Goal: Task Accomplishment & Management: Use online tool/utility

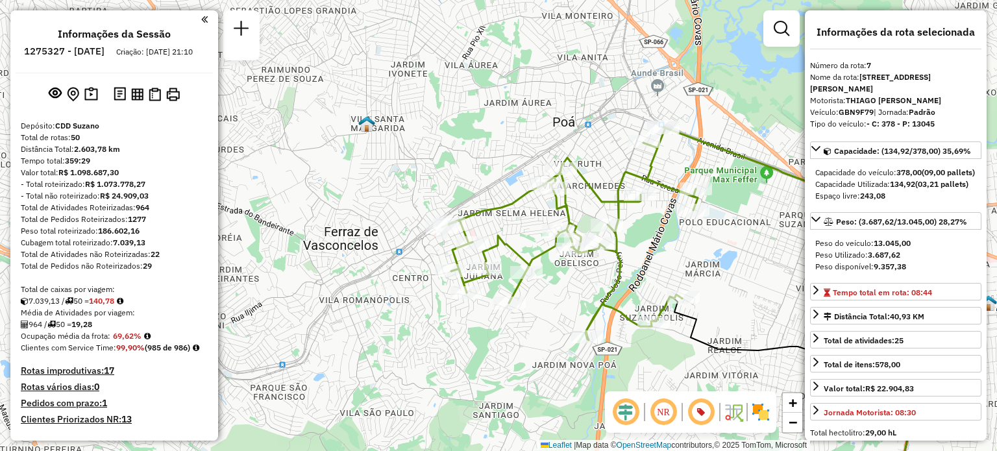
select select "**********"
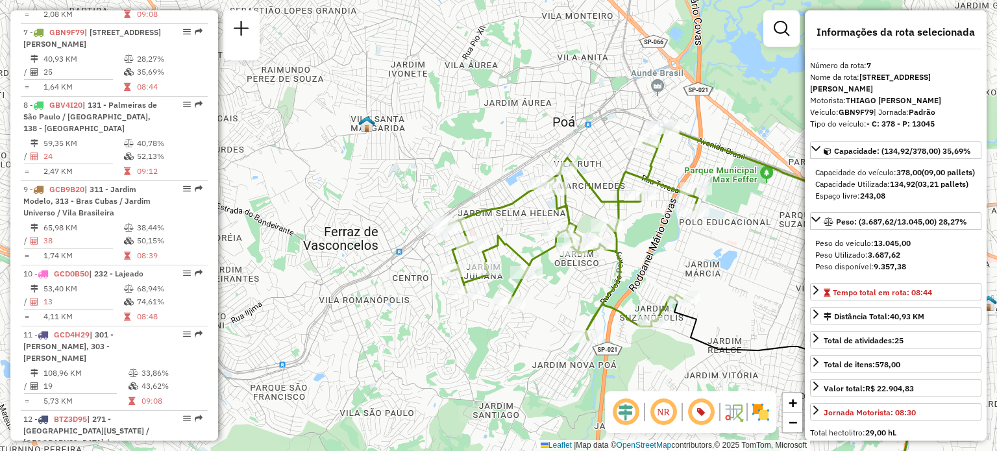
scroll to position [3360, 0]
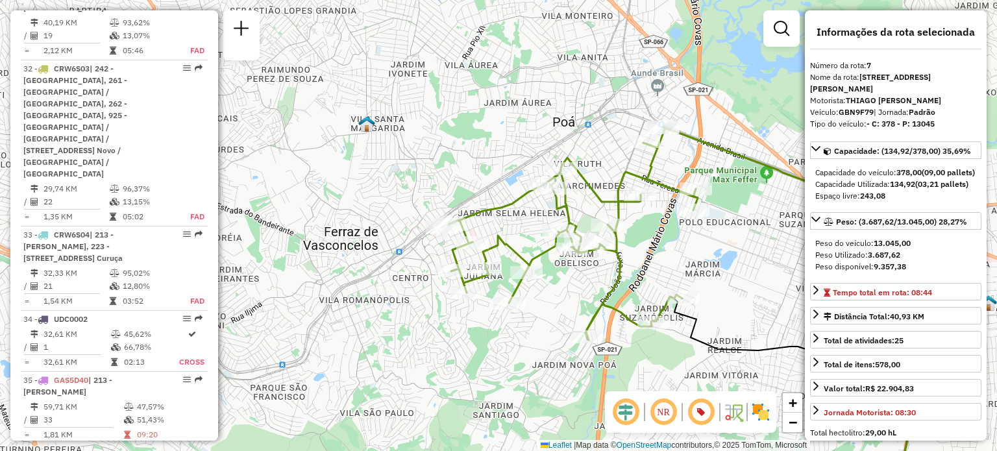
click at [183, 449] on em at bounding box center [187, 453] width 8 height 8
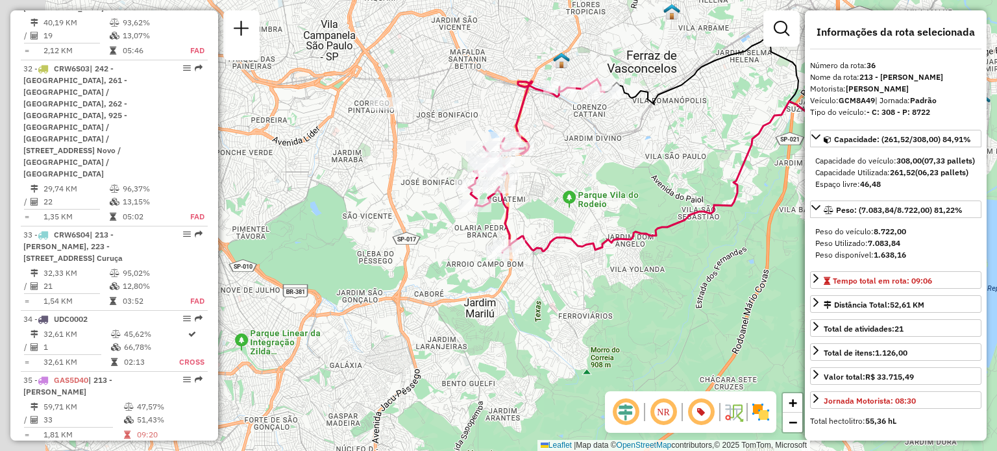
drag, startPoint x: 414, startPoint y: 272, endPoint x: 624, endPoint y: 201, distance: 221.9
click at [624, 201] on div "Janela de atendimento Grade de atendimento Capacidade Transportadoras Veículos …" at bounding box center [498, 225] width 997 height 451
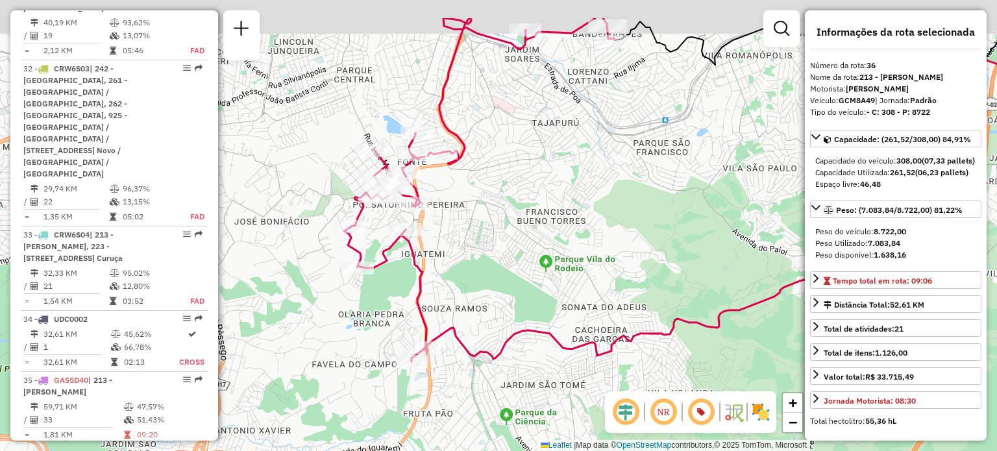
drag, startPoint x: 609, startPoint y: 194, endPoint x: 628, endPoint y: 257, distance: 65.9
click at [628, 257] on div "Janela de atendimento Grade de atendimento Capacidade Transportadoras Veículos …" at bounding box center [498, 225] width 997 height 451
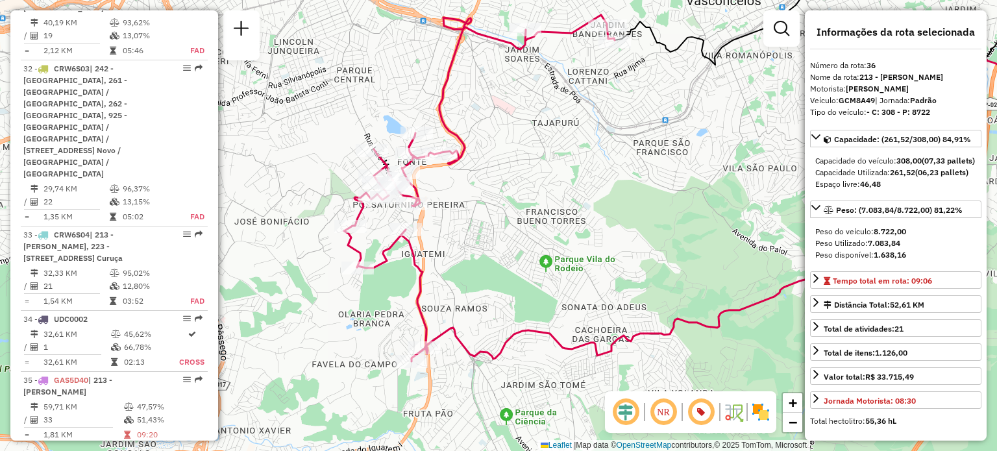
click at [245, 300] on div "Janela de atendimento Grade de atendimento Capacidade Transportadoras Veículos …" at bounding box center [498, 225] width 997 height 451
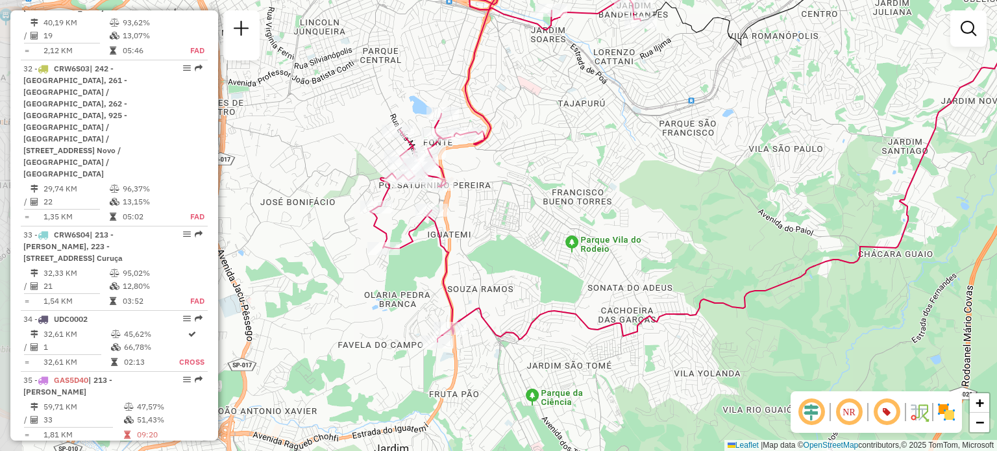
drag, startPoint x: 552, startPoint y: 243, endPoint x: 578, endPoint y: 224, distance: 32.5
click at [578, 224] on div "Janela de atendimento Grade de atendimento Capacidade Transportadoras Veículos …" at bounding box center [498, 225] width 997 height 451
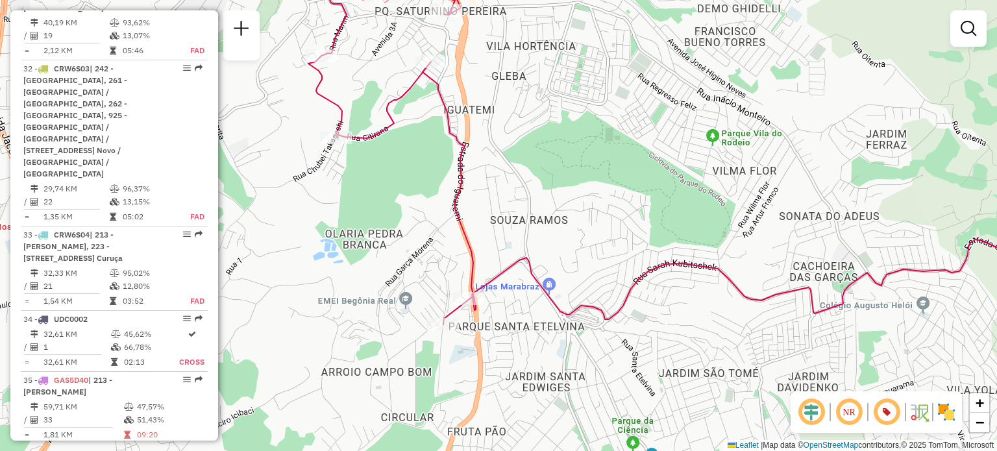
drag, startPoint x: 439, startPoint y: 369, endPoint x: 441, endPoint y: 325, distance: 43.6
click at [441, 325] on div "Janela de atendimento Grade de atendimento Capacidade Transportadoras Veículos …" at bounding box center [498, 225] width 997 height 451
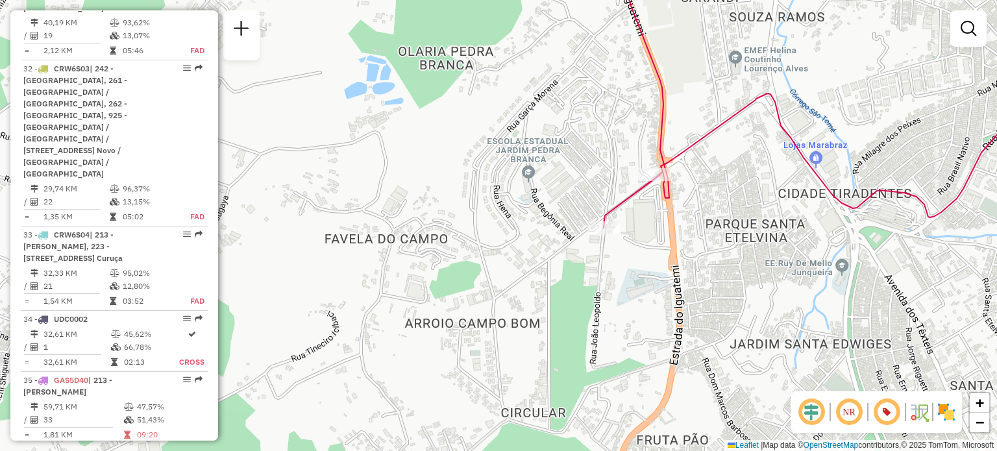
drag, startPoint x: 457, startPoint y: 314, endPoint x: 616, endPoint y: 254, distance: 170.1
click at [616, 254] on div "Janela de atendimento Grade de atendimento Capacidade Transportadoras Veículos …" at bounding box center [498, 225] width 997 height 451
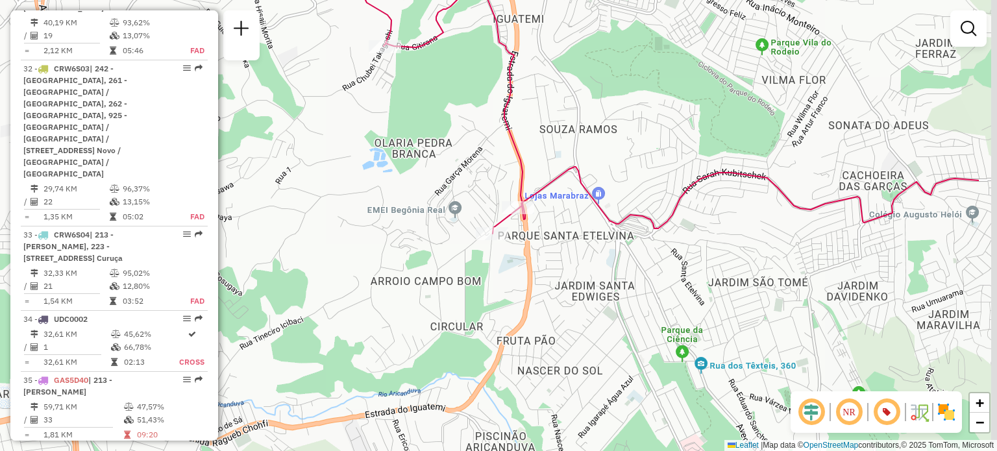
drag, startPoint x: 627, startPoint y: 299, endPoint x: 510, endPoint y: 293, distance: 117.7
click at [510, 293] on div "Janela de atendimento Grade de atendimento Capacidade Transportadoras Veículos …" at bounding box center [498, 225] width 997 height 451
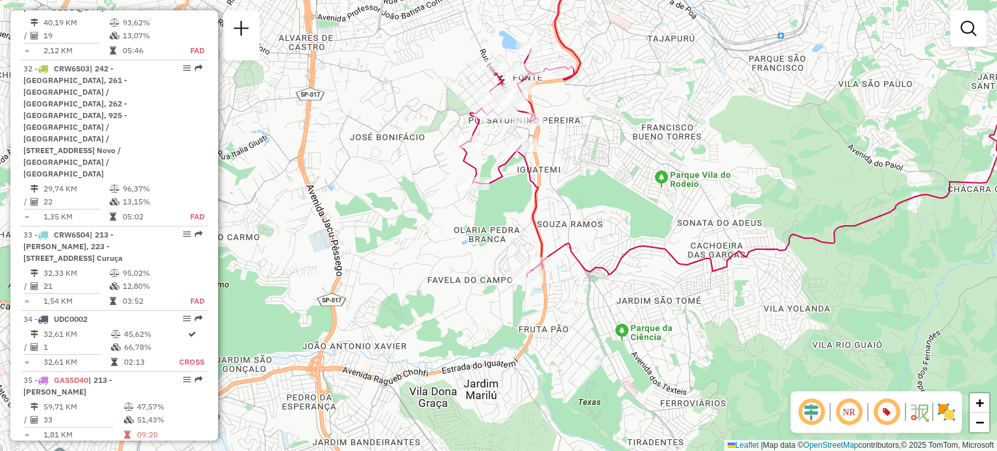
drag, startPoint x: 611, startPoint y: 204, endPoint x: 613, endPoint y: 223, distance: 18.9
click at [613, 223] on div "Janela de atendimento Grade de atendimento Capacidade Transportadoras Veículos …" at bounding box center [498, 225] width 997 height 451
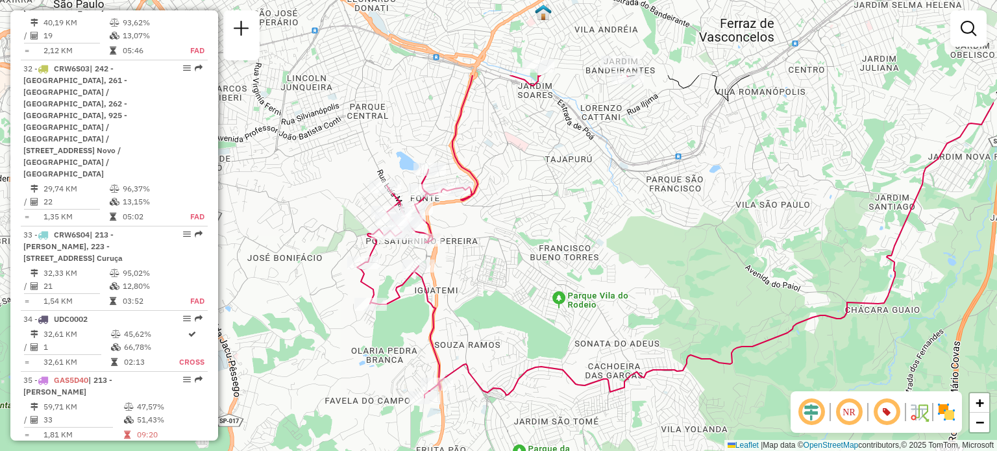
drag, startPoint x: 714, startPoint y: 154, endPoint x: 611, endPoint y: 275, distance: 158.4
click at [611, 275] on div "Janela de atendimento Grade de atendimento Capacidade Transportadoras Veículos …" at bounding box center [498, 225] width 997 height 451
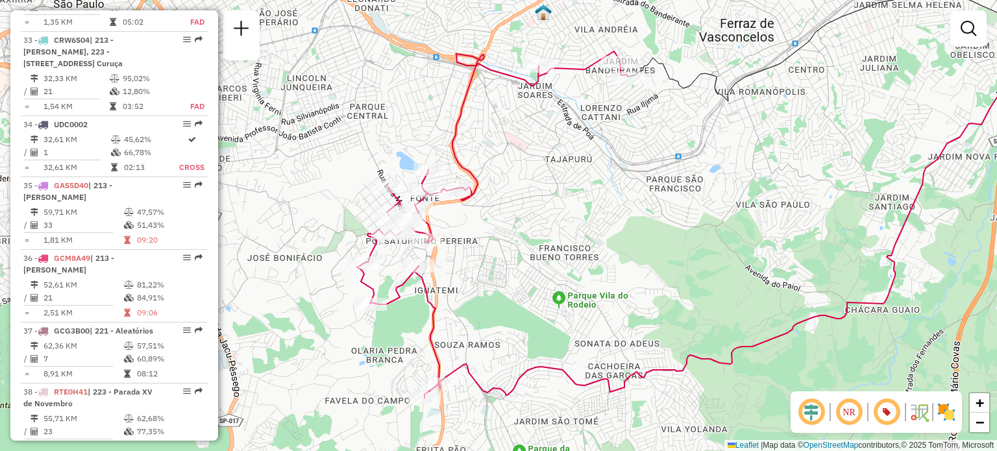
scroll to position [739, 0]
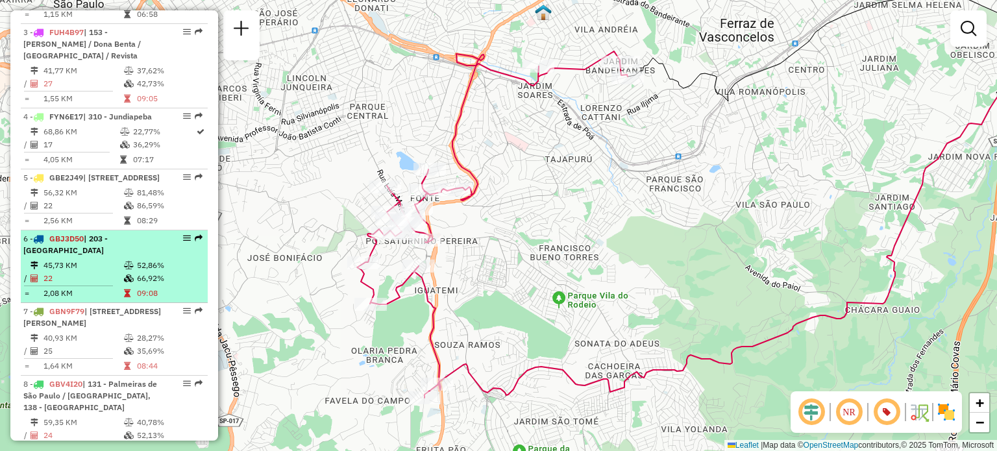
click at [183, 234] on em at bounding box center [187, 238] width 8 height 8
select select "**********"
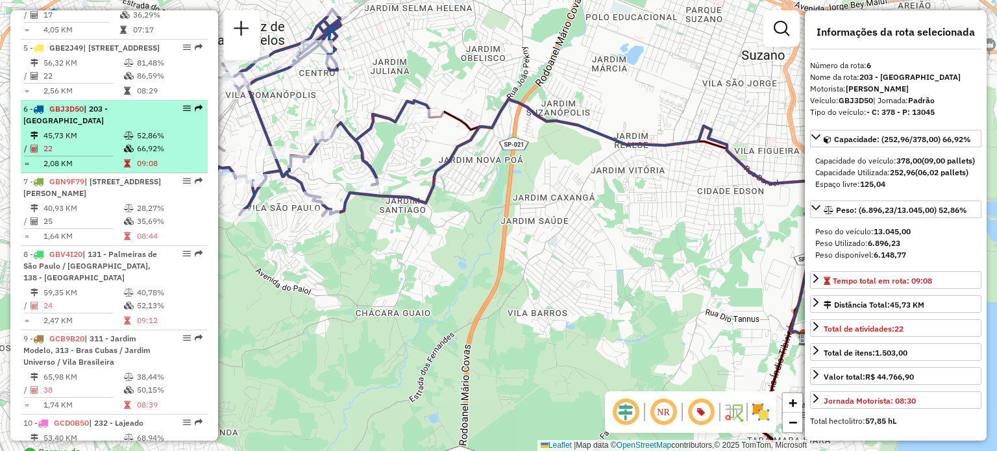
scroll to position [933, 0]
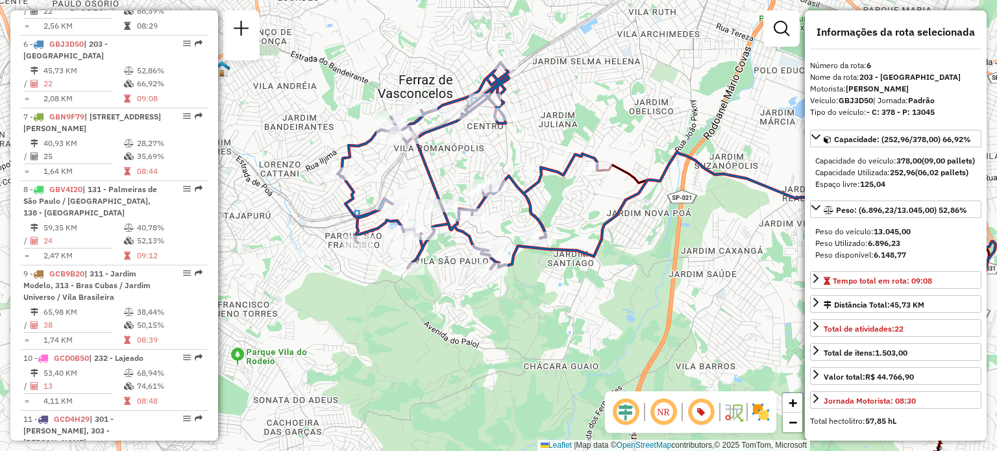
drag, startPoint x: 527, startPoint y: 325, endPoint x: 695, endPoint y: 378, distance: 176.3
click at [695, 378] on div "Janela de atendimento Grade de atendimento Capacidade Transportadoras Veículos …" at bounding box center [498, 225] width 997 height 451
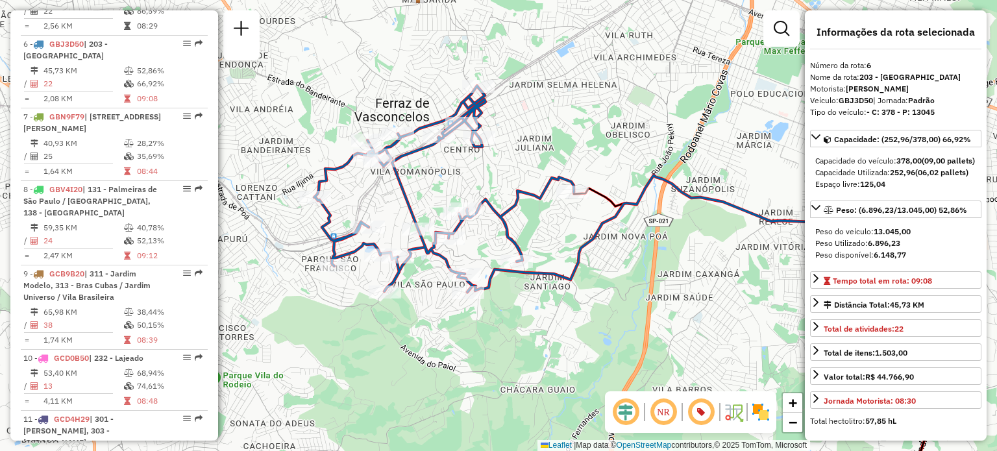
drag, startPoint x: 688, startPoint y: 110, endPoint x: 665, endPoint y: 133, distance: 33.0
click at [665, 133] on div "Janela de atendimento Grade de atendimento Capacidade Transportadoras Veículos …" at bounding box center [498, 225] width 997 height 451
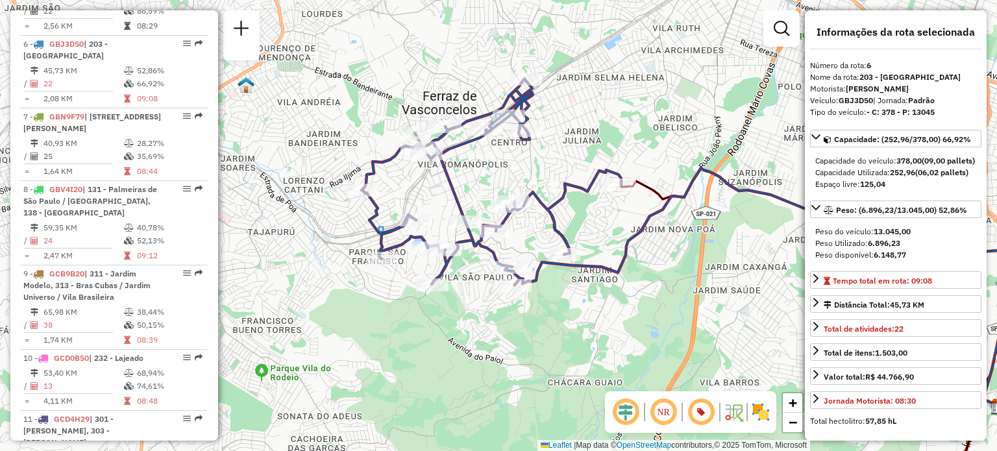
drag, startPoint x: 511, startPoint y: 162, endPoint x: 553, endPoint y: 151, distance: 43.6
click at [553, 151] on div "Janela de atendimento Grade de atendimento Capacidade Transportadoras Veículos …" at bounding box center [498, 225] width 997 height 451
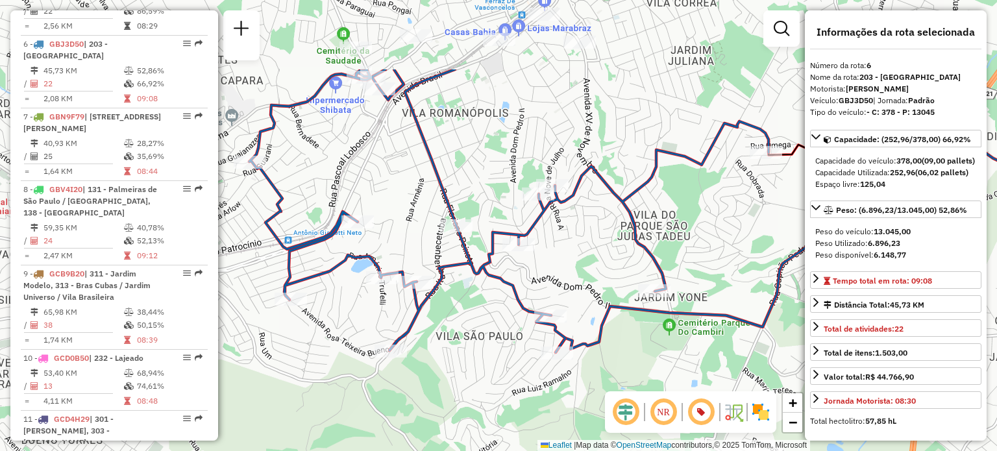
drag, startPoint x: 483, startPoint y: 266, endPoint x: 689, endPoint y: 380, distance: 235.4
click at [689, 380] on div "Janela de atendimento Grade de atendimento Capacidade Transportadoras Veículos …" at bounding box center [498, 225] width 997 height 451
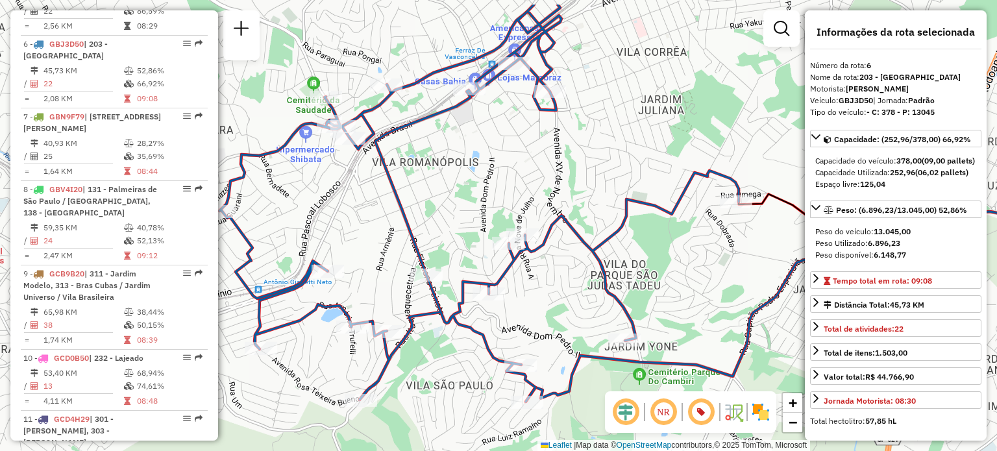
drag, startPoint x: 733, startPoint y: 199, endPoint x: 706, endPoint y: 245, distance: 54.4
click at [706, 245] on div "Janela de atendimento Grade de atendimento Capacidade Transportadoras Veículos …" at bounding box center [498, 225] width 997 height 451
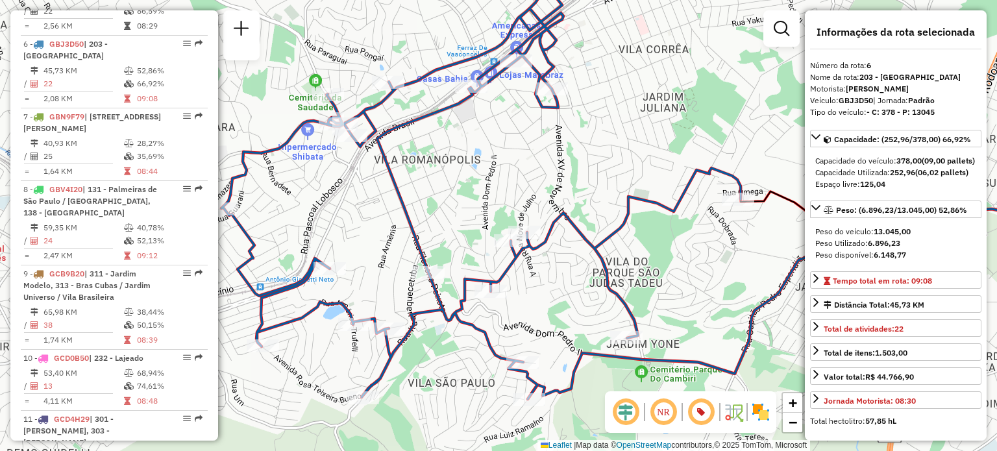
click at [719, 275] on div "Janela de atendimento Grade de atendimento Capacidade Transportadoras Veículos …" at bounding box center [498, 225] width 997 height 451
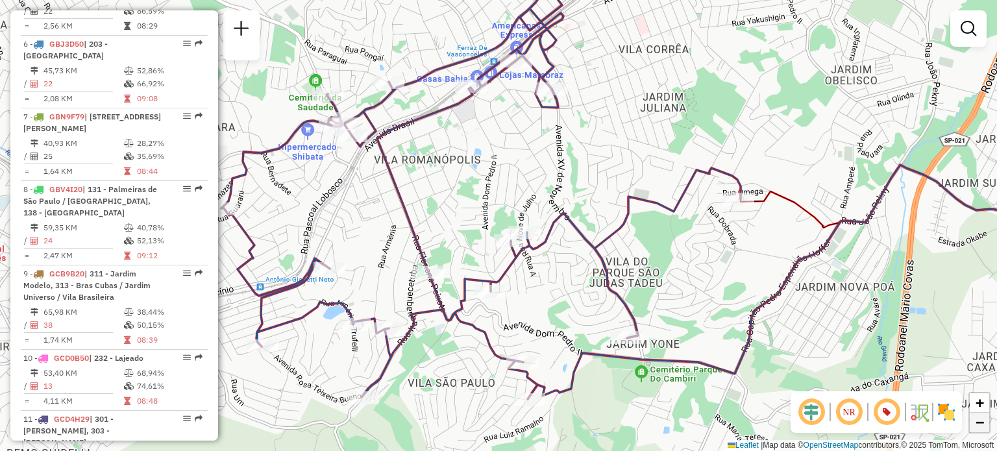
click at [983, 426] on span "−" at bounding box center [980, 422] width 8 height 16
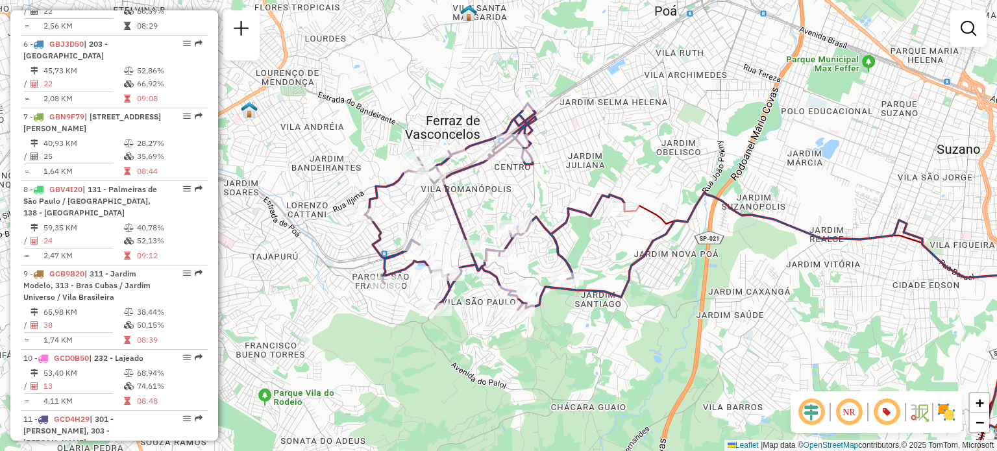
drag, startPoint x: 680, startPoint y: 298, endPoint x: 685, endPoint y: 295, distance: 6.7
click at [685, 295] on div "Janela de atendimento Grade de atendimento Capacidade Transportadoras Veículos …" at bounding box center [498, 225] width 997 height 451
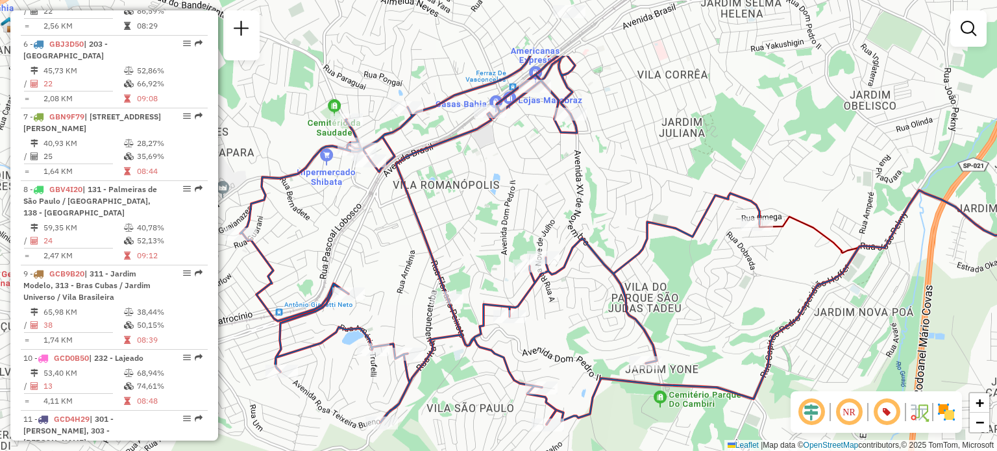
drag, startPoint x: 680, startPoint y: 291, endPoint x: 875, endPoint y: 392, distance: 219.2
click at [875, 392] on hb-router-mapa "Informações da Sessão 1275327 - [DATE] Criação: [DATE] 21:10 Depósito: CDD Suza…" at bounding box center [498, 225] width 997 height 451
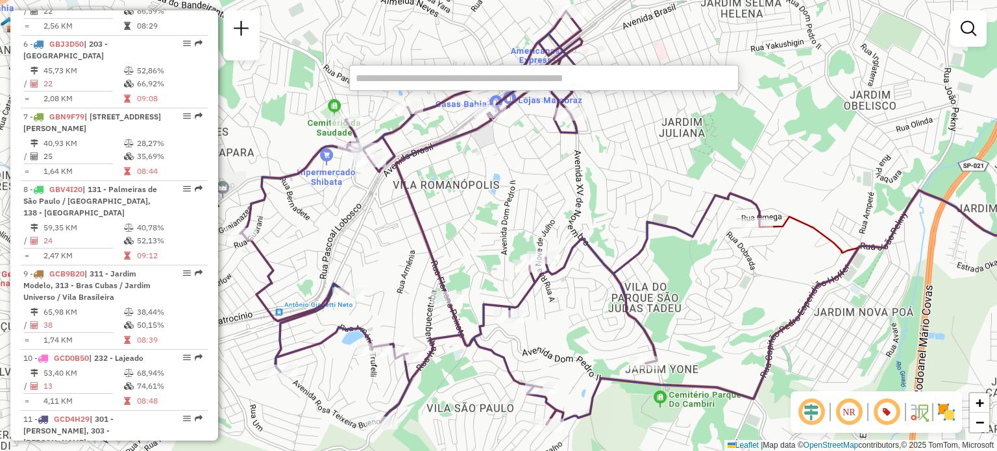
scroll to position [1186, 0]
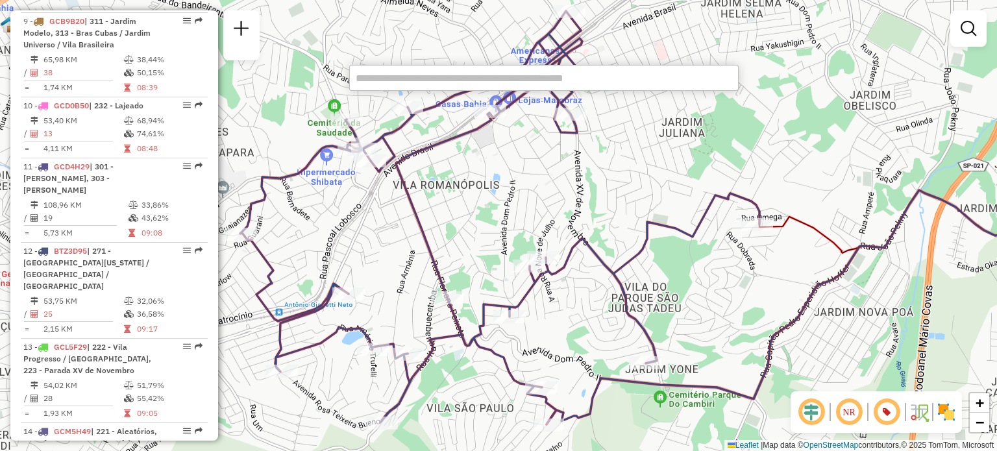
click at [839, 164] on div "Janela de atendimento Grade de atendimento Capacidade Transportadoras Veículos …" at bounding box center [498, 225] width 997 height 451
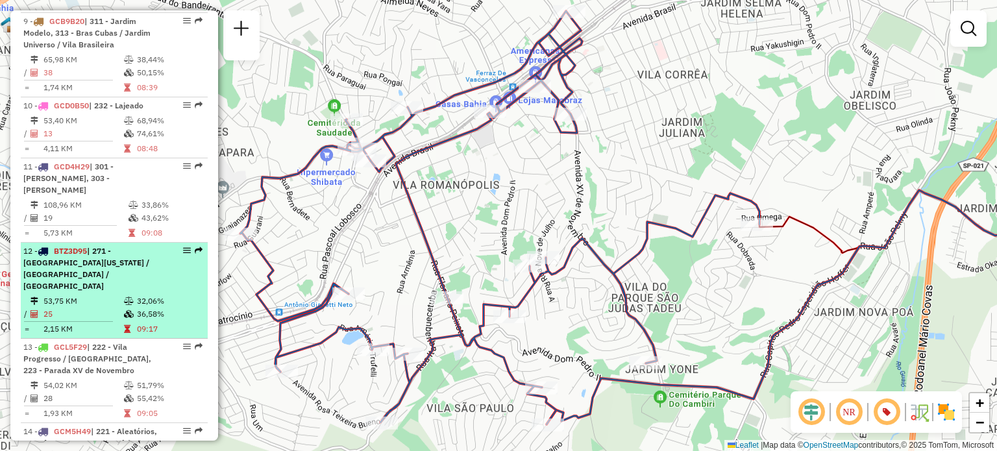
click at [183, 247] on em at bounding box center [187, 251] width 8 height 8
select select "**********"
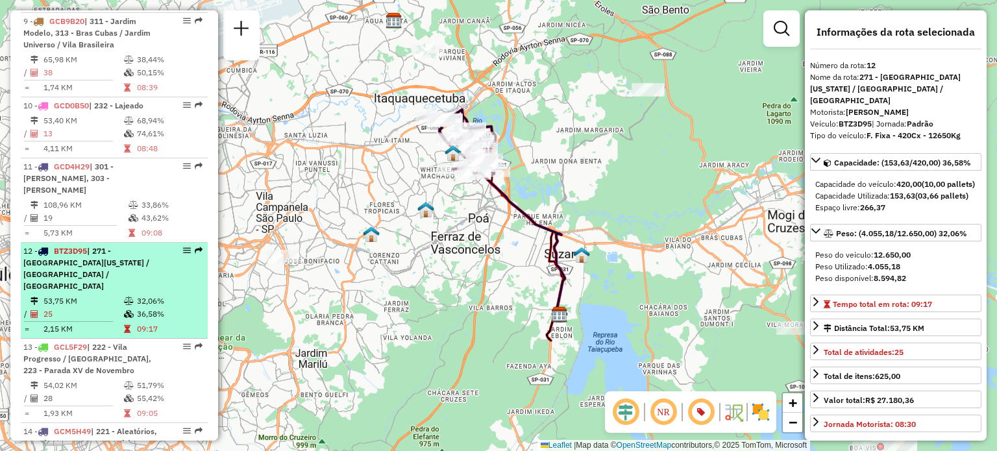
click at [182, 243] on li "12 - BTZ3D95 | 271 - [GEOGRAPHIC_DATA][US_STATE] / [GEOGRAPHIC_DATA] / [GEOGRAP…" at bounding box center [114, 291] width 187 height 96
click at [187, 247] on em at bounding box center [187, 251] width 8 height 8
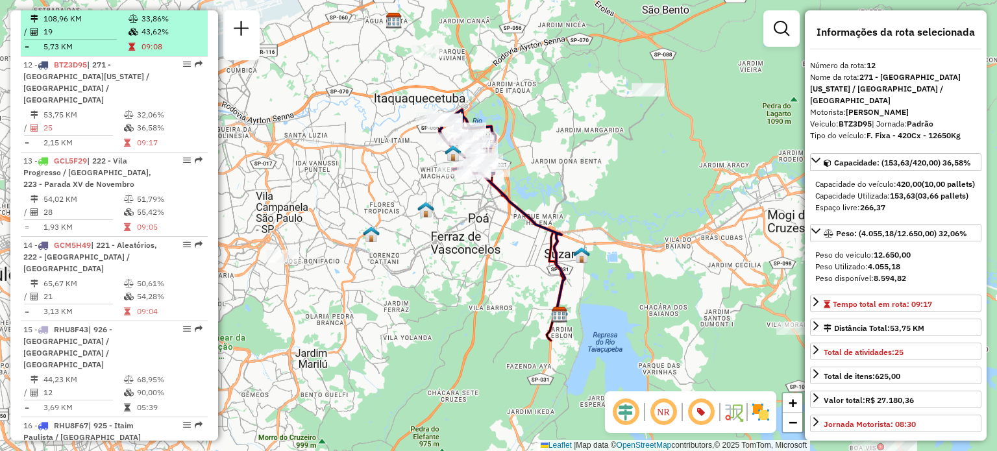
scroll to position [1381, 0]
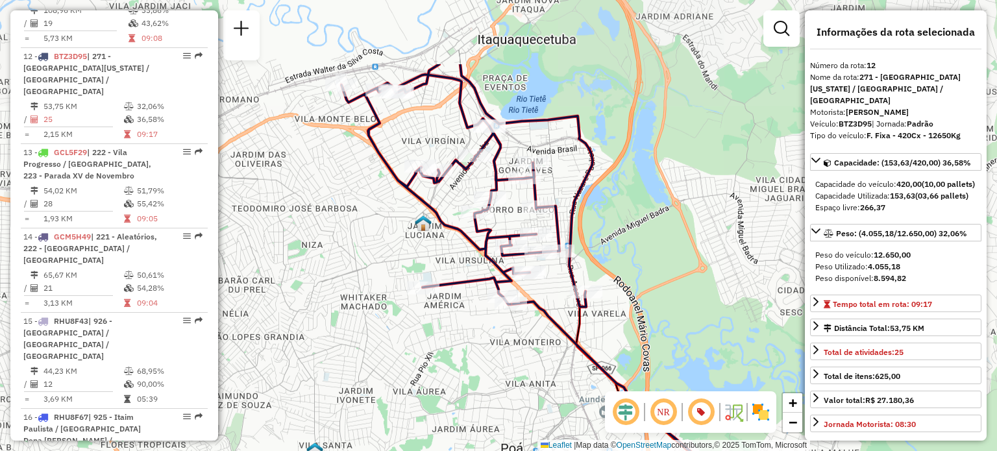
drag, startPoint x: 678, startPoint y: 90, endPoint x: 669, endPoint y: 194, distance: 104.2
click at [667, 196] on div "Janela de atendimento Grade de atendimento Capacidade Transportadoras Veículos …" at bounding box center [498, 225] width 997 height 451
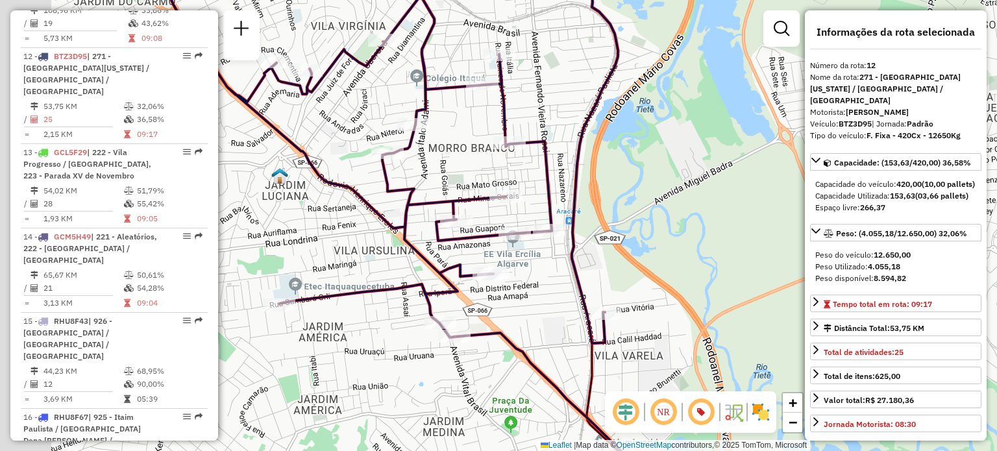
drag, startPoint x: 618, startPoint y: 238, endPoint x: 706, endPoint y: 241, distance: 88.3
click at [706, 241] on div "Janela de atendimento Grade de atendimento Capacidade Transportadoras Veículos …" at bounding box center [498, 225] width 997 height 451
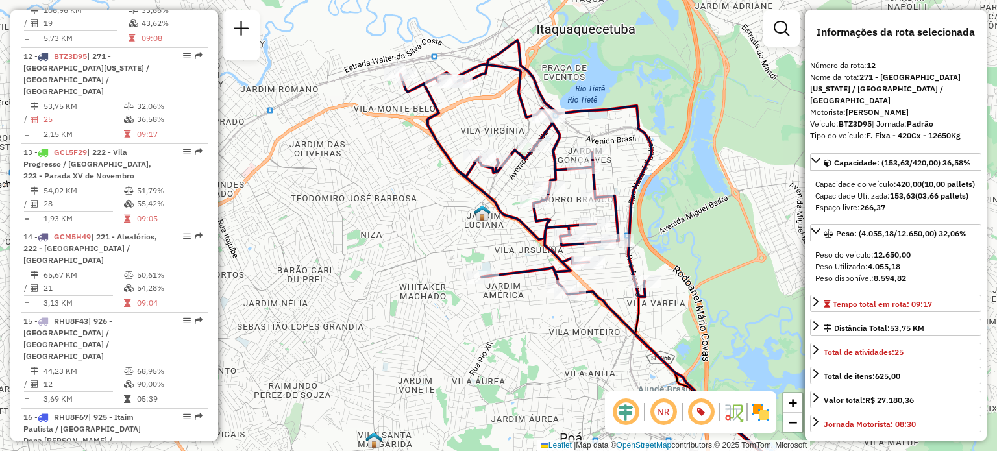
drag, startPoint x: 715, startPoint y: 233, endPoint x: 702, endPoint y: 238, distance: 13.8
click at [702, 238] on div "Janela de atendimento Grade de atendimento Capacidade Transportadoras Veículos …" at bounding box center [498, 225] width 997 height 451
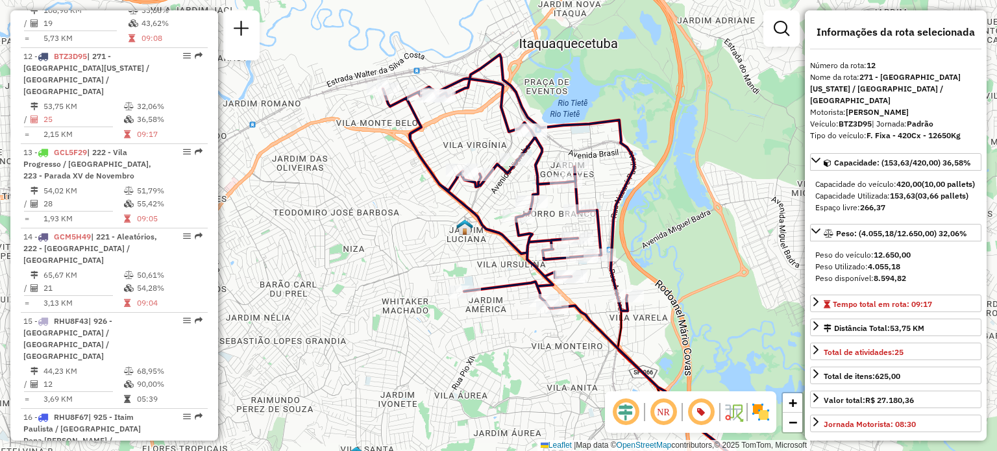
drag, startPoint x: 753, startPoint y: 202, endPoint x: 733, endPoint y: 217, distance: 24.5
click at [733, 217] on div "Janela de atendimento Grade de atendimento Capacidade Transportadoras Veículos …" at bounding box center [498, 225] width 997 height 451
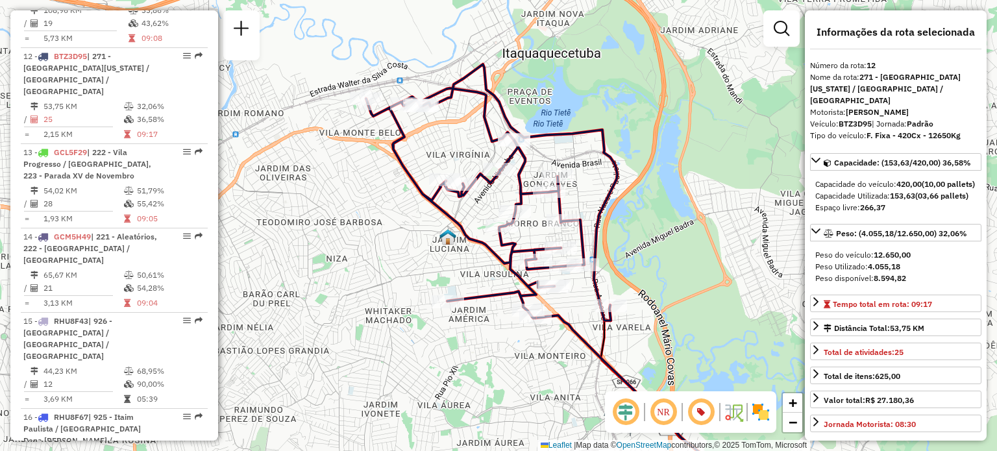
drag, startPoint x: 733, startPoint y: 217, endPoint x: 717, endPoint y: 227, distance: 19.5
click at [717, 227] on div "Janela de atendimento Grade de atendimento Capacidade Transportadoras Veículos …" at bounding box center [498, 225] width 997 height 451
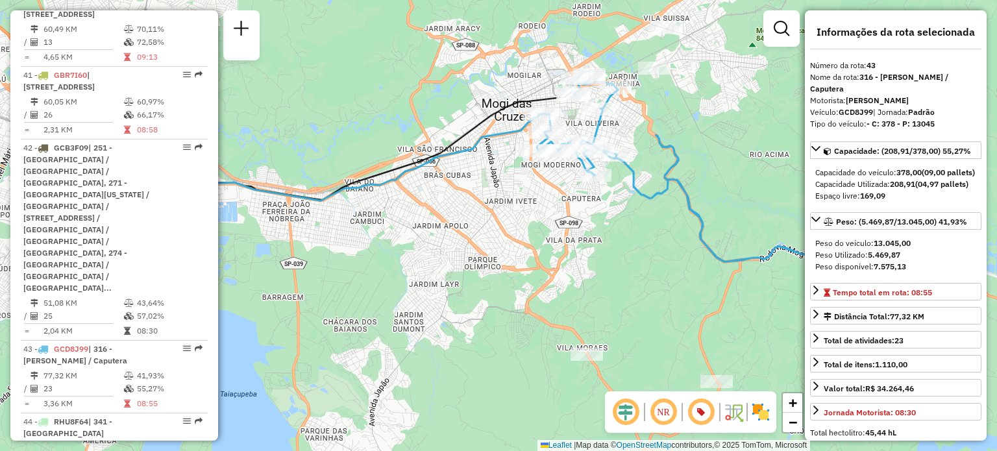
scroll to position [4133, 0]
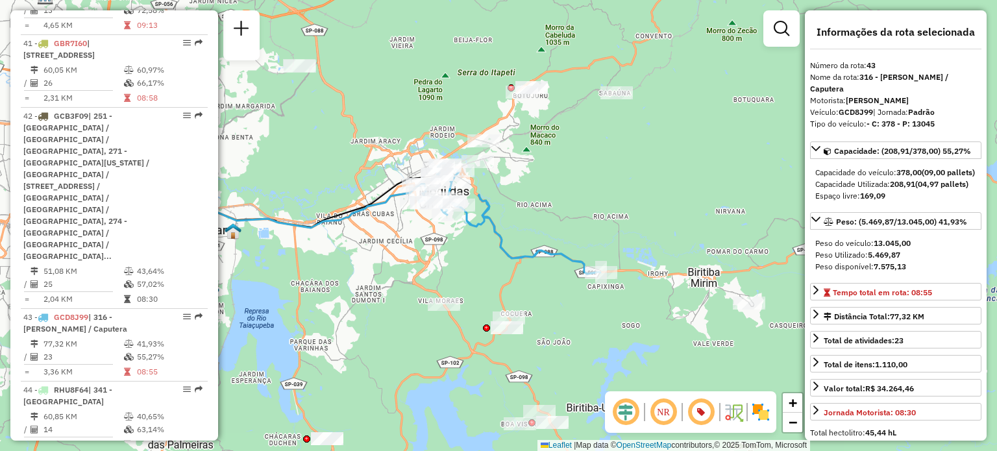
drag, startPoint x: 713, startPoint y: 274, endPoint x: 491, endPoint y: 260, distance: 223.1
click at [491, 260] on div "Janela de atendimento Grade de atendimento Capacidade Transportadoras Veículos …" at bounding box center [498, 225] width 997 height 451
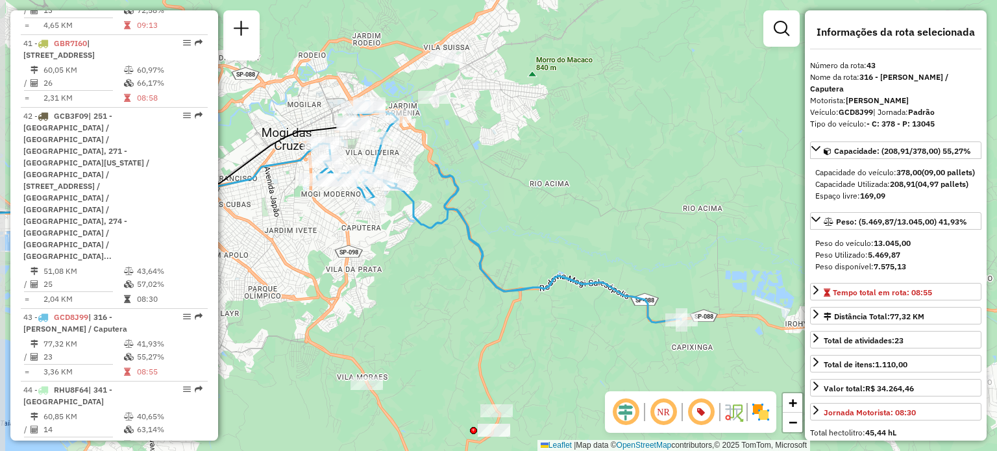
drag, startPoint x: 563, startPoint y: 188, endPoint x: 626, endPoint y: 197, distance: 62.9
click at [626, 197] on div "Janela de atendimento Grade de atendimento Capacidade Transportadoras Veículos …" at bounding box center [498, 225] width 997 height 451
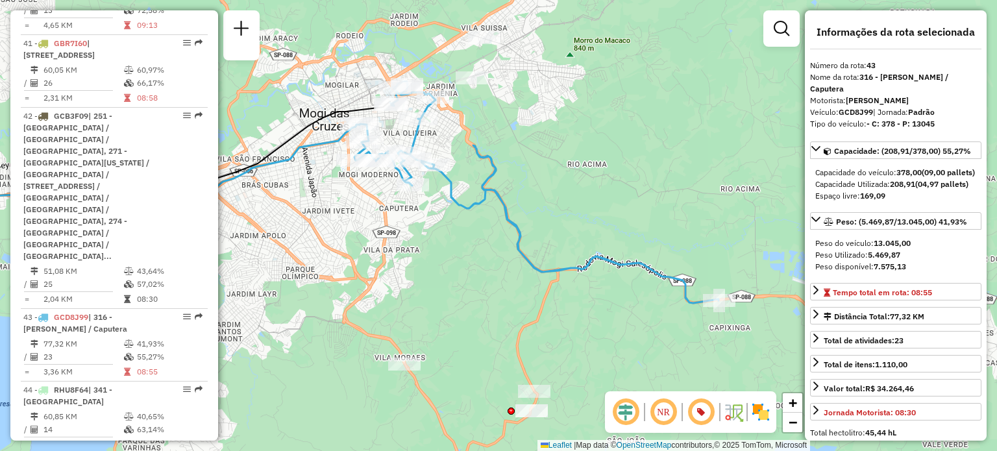
drag, startPoint x: 532, startPoint y: 220, endPoint x: 569, endPoint y: 201, distance: 42.1
click at [569, 201] on div "Janela de atendimento Grade de atendimento Capacidade Transportadoras Veículos …" at bounding box center [498, 225] width 997 height 451
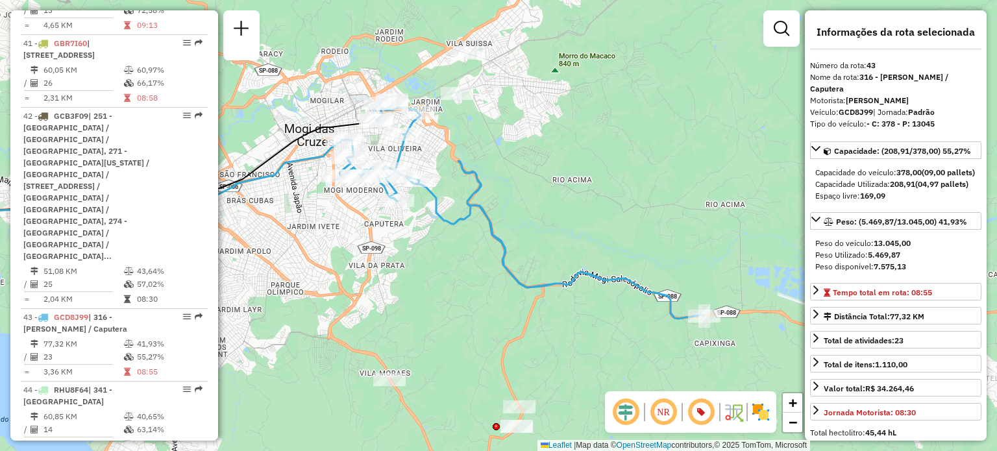
drag, startPoint x: 579, startPoint y: 192, endPoint x: 564, endPoint y: 212, distance: 25.1
click at [564, 212] on div "Janela de atendimento Grade de atendimento Capacidade Transportadoras Veículos …" at bounding box center [498, 225] width 997 height 451
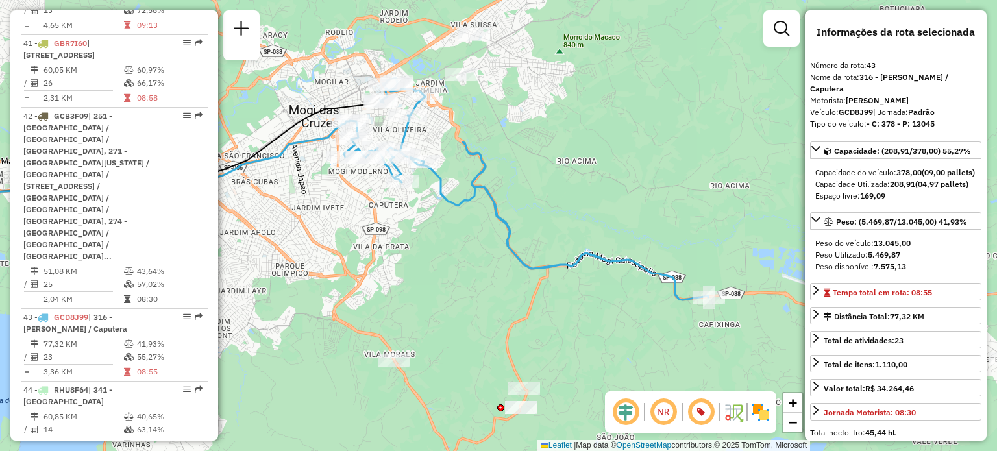
drag, startPoint x: 689, startPoint y: 267, endPoint x: 693, endPoint y: 248, distance: 19.4
click at [693, 248] on div "Janela de atendimento Grade de atendimento Capacidade Transportadoras Veículos …" at bounding box center [498, 225] width 997 height 451
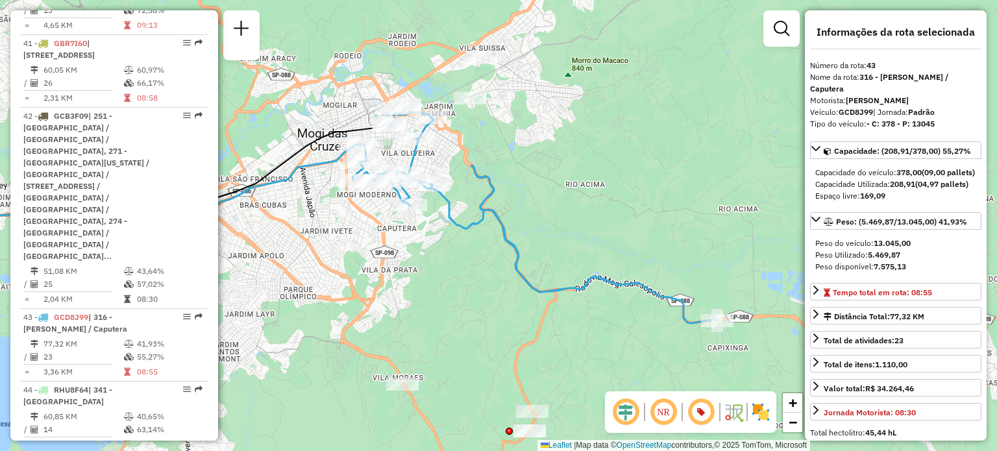
drag, startPoint x: 737, startPoint y: 204, endPoint x: 743, endPoint y: 227, distance: 23.6
click at [743, 227] on div "Janela de atendimento Grade de atendimento Capacidade Transportadoras Veículos …" at bounding box center [498, 225] width 997 height 451
